Goal: Find specific page/section: Find specific page/section

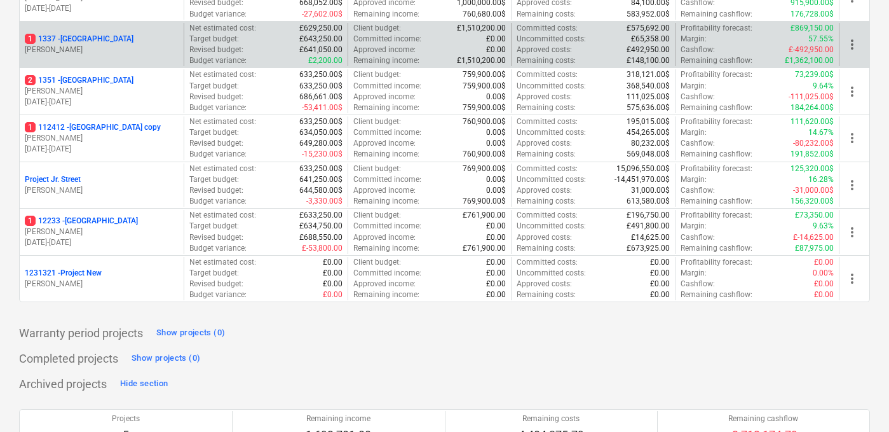
scroll to position [256, 0]
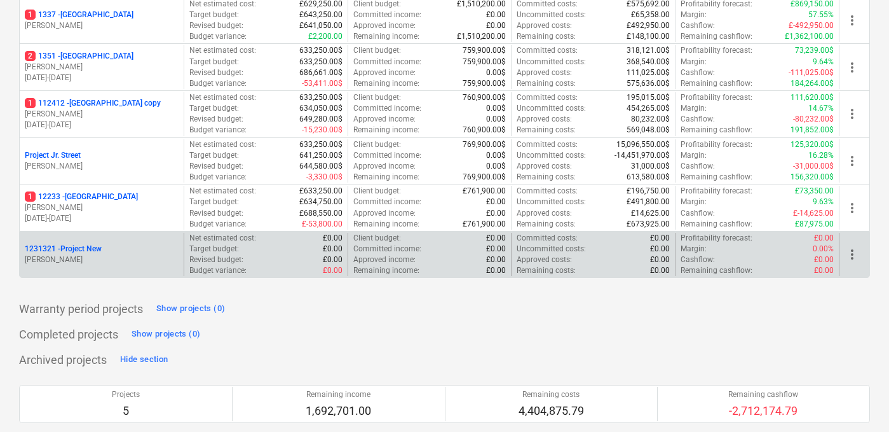
click at [114, 250] on div "1231321 - Project New" at bounding box center [102, 248] width 154 height 11
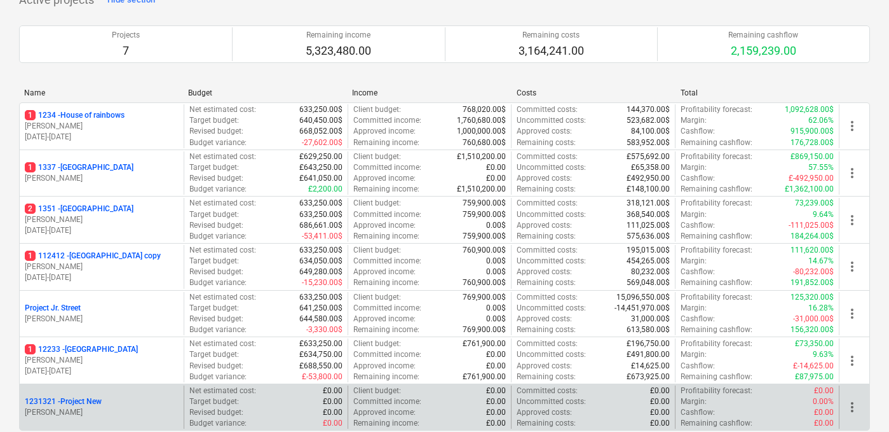
scroll to position [125, 0]
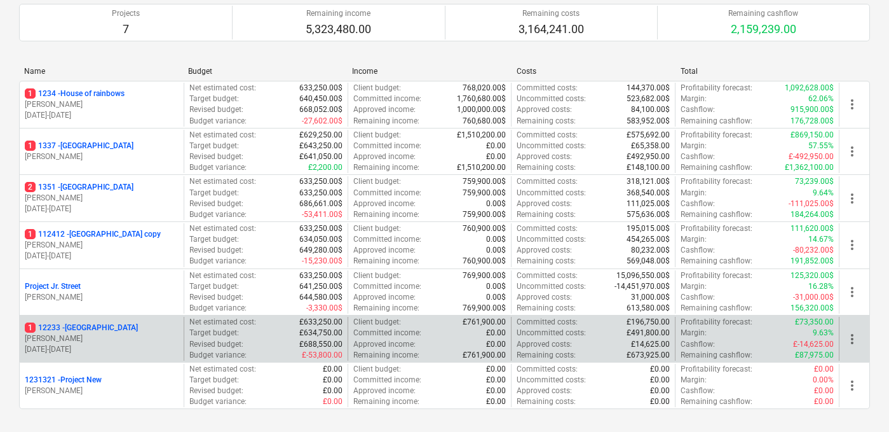
click at [137, 331] on div "1 [STREET_ADDRESS]" at bounding box center [102, 327] width 154 height 11
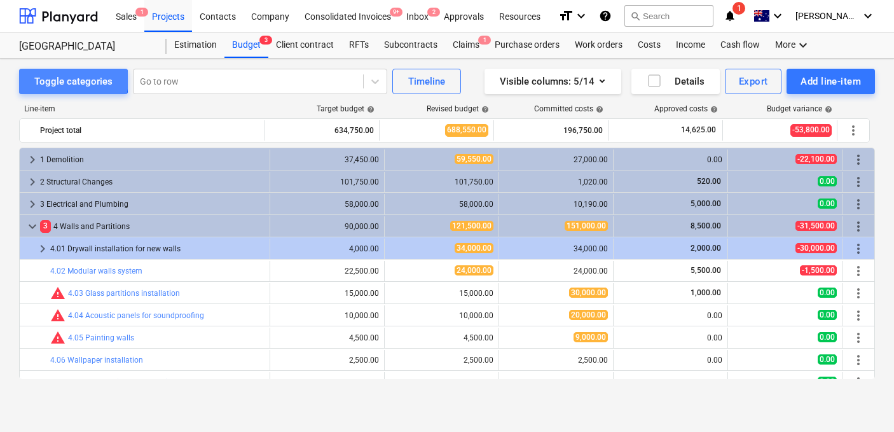
click at [69, 80] on div "Toggle categories" at bounding box center [73, 81] width 78 height 17
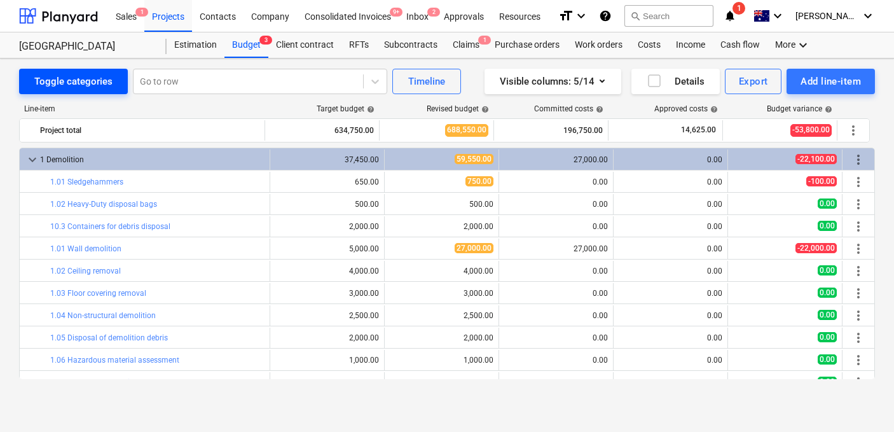
click at [69, 80] on div "Toggle categories" at bounding box center [73, 81] width 78 height 17
